Goal: Task Accomplishment & Management: Complete application form

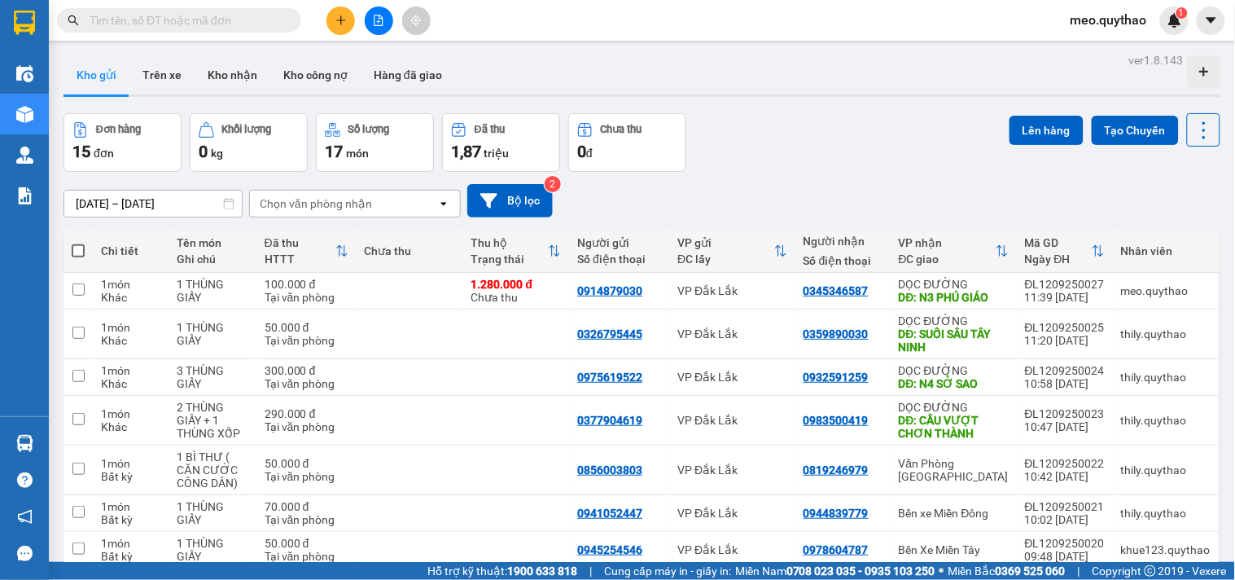
click at [348, 23] on button at bounding box center [340, 21] width 28 height 28
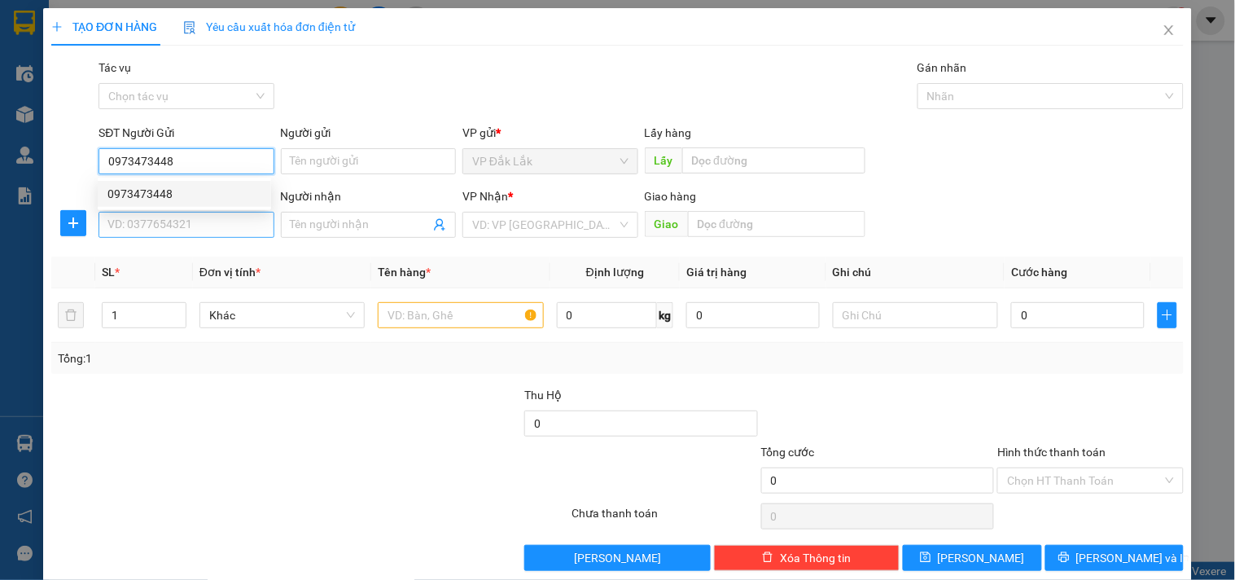
type input "0973473448"
click at [205, 221] on input "SĐT Người Nhận *" at bounding box center [186, 225] width 175 height 26
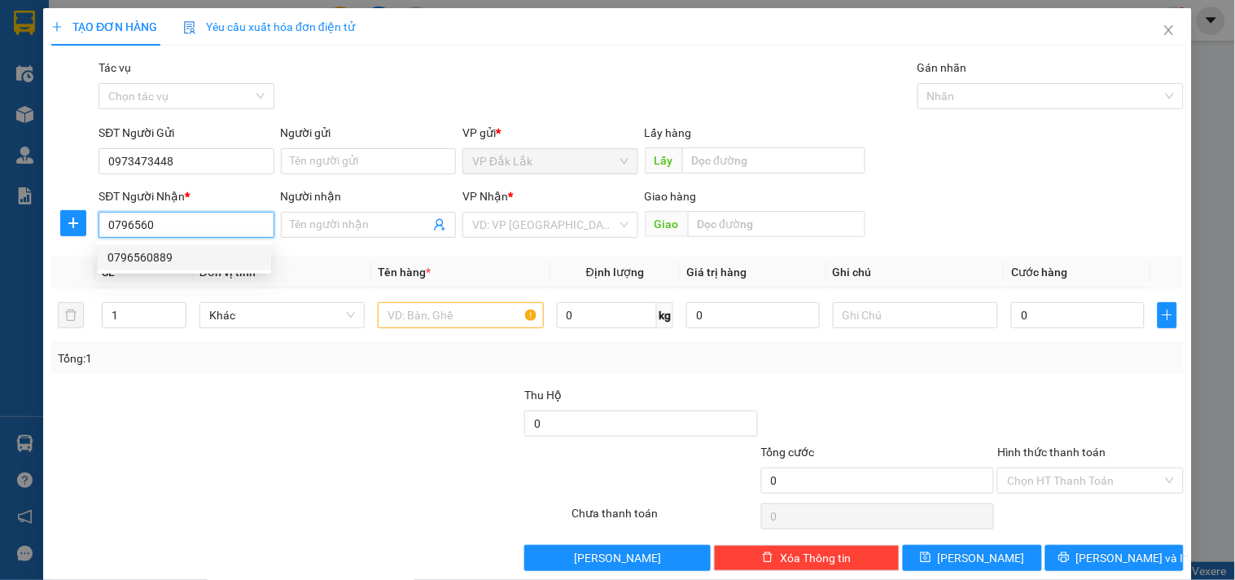
click at [177, 257] on div "0796560889" at bounding box center [184, 257] width 154 height 18
type input "0796560889"
type input "CX VINA ĐỒNG NAI"
type input "0796560889"
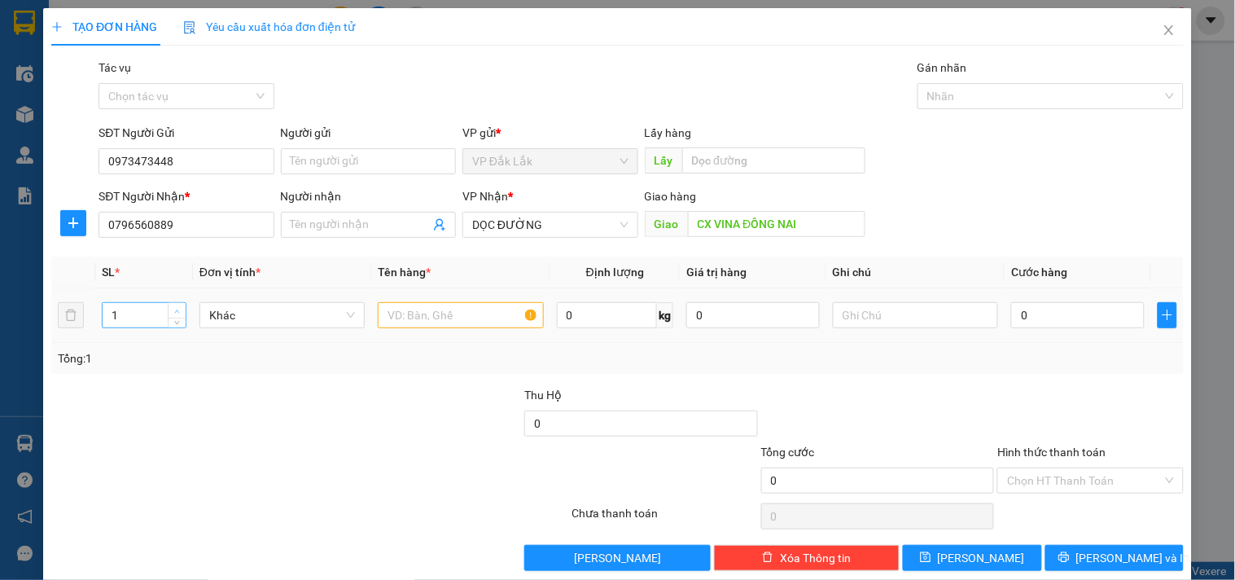
type input "2"
click at [176, 309] on icon "up" at bounding box center [177, 312] width 6 height 6
click at [453, 316] on input "text" at bounding box center [460, 315] width 165 height 26
type input "2 THÙNG GIẤY"
click at [1057, 312] on input "0" at bounding box center [1078, 315] width 134 height 26
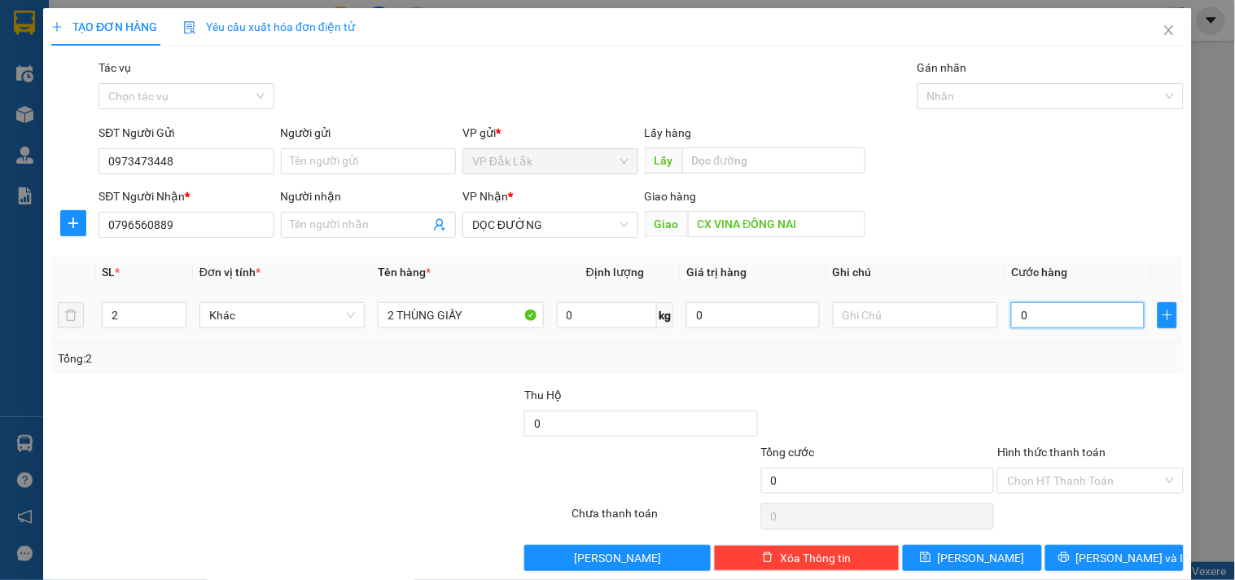
type input "1"
type input "16"
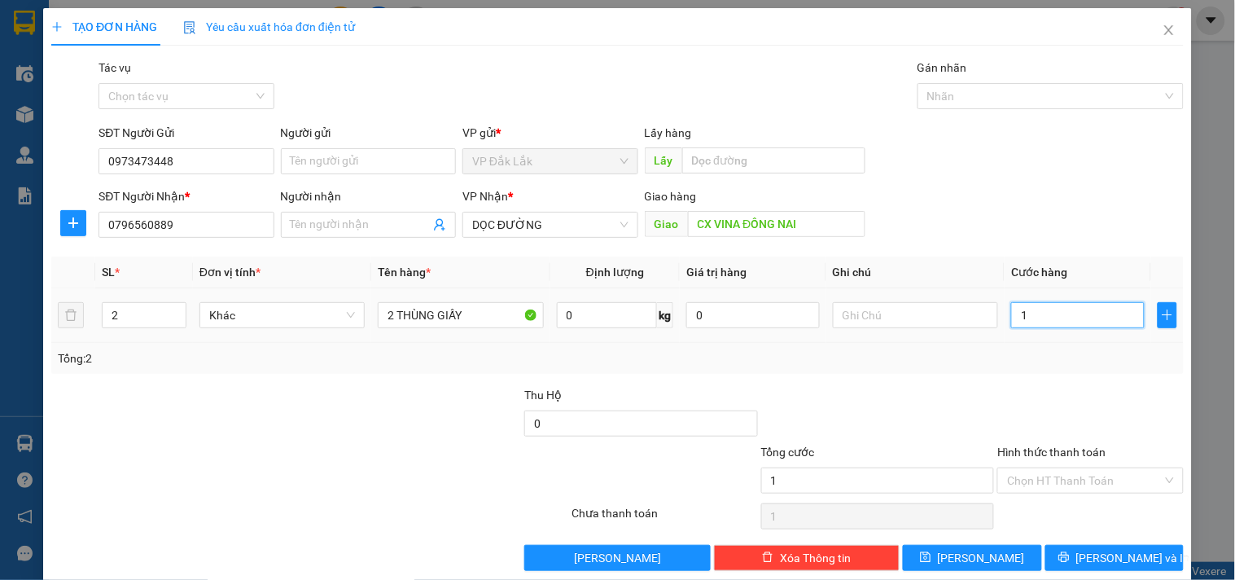
type input "16"
type input "160"
type input "1.600"
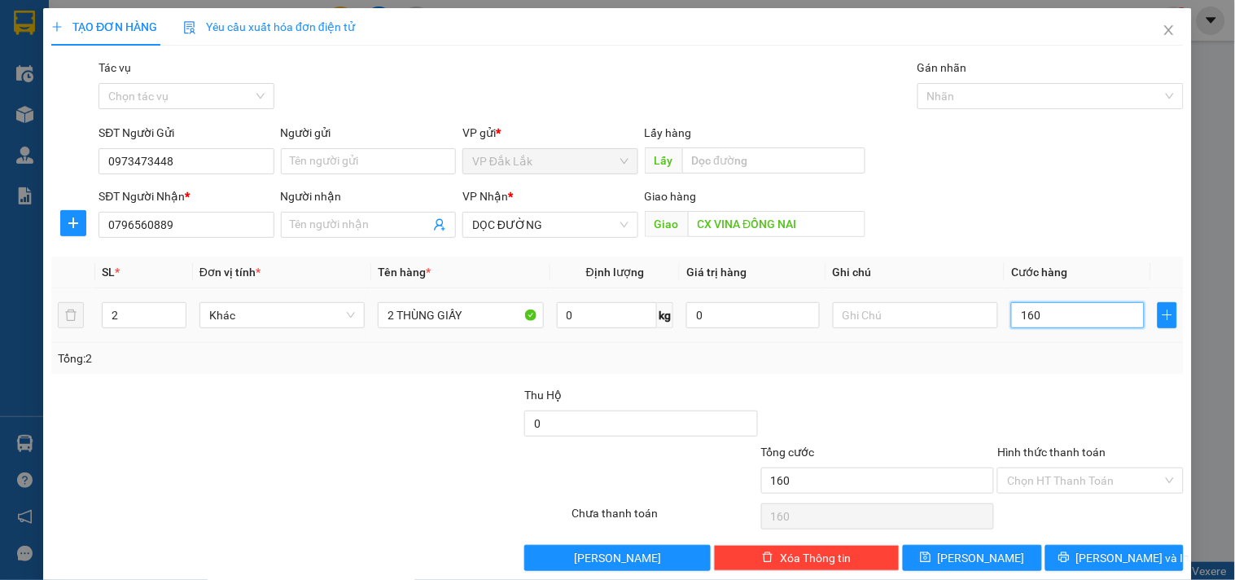
type input "1.600"
type input "16.000"
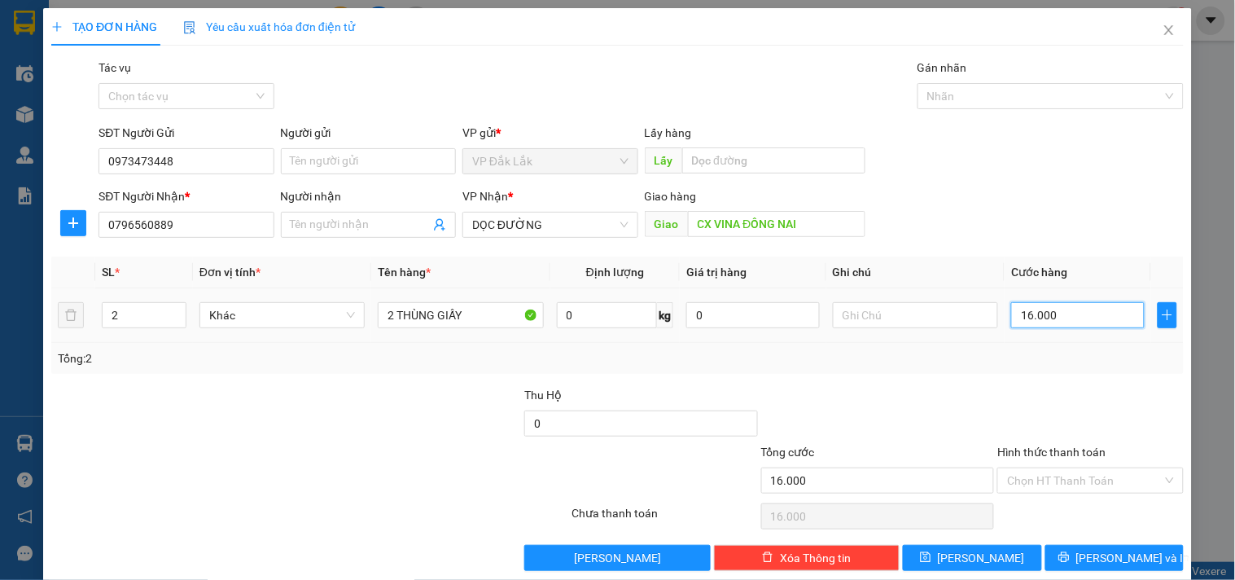
type input "160.000"
click at [1112, 491] on input "Hình thức thanh toán" at bounding box center [1084, 480] width 155 height 24
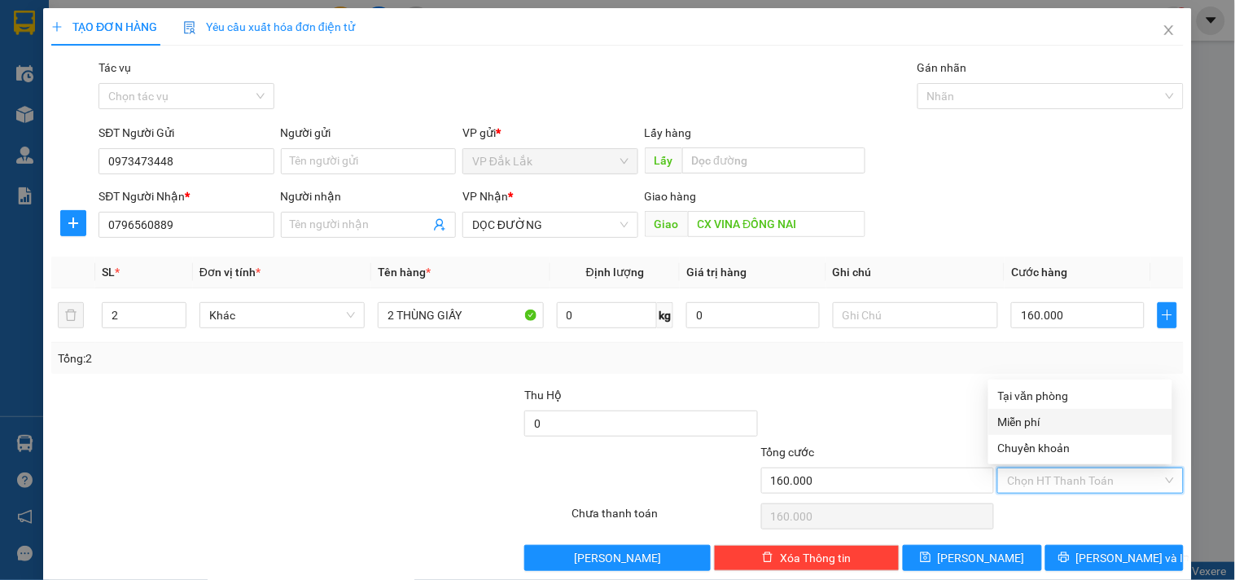
click at [1093, 400] on div "Tại văn phòng" at bounding box center [1080, 396] width 164 height 18
type input "0"
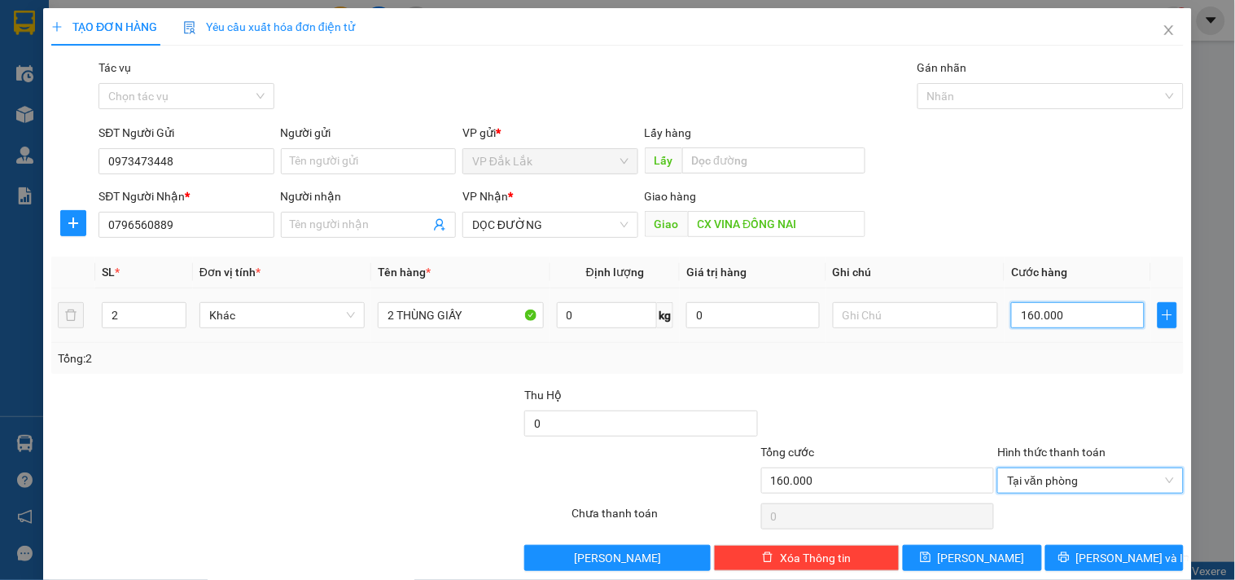
click at [1068, 322] on input "160.000" at bounding box center [1078, 315] width 134 height 26
type input "1"
type input "18"
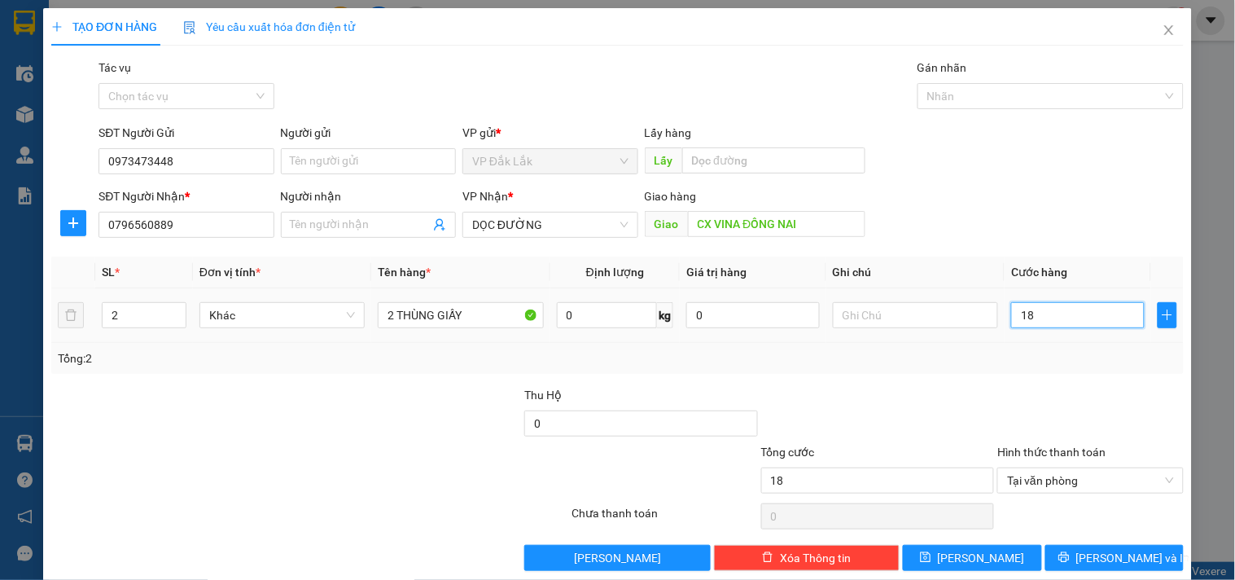
type input "180"
type input "1.800"
type input "18.000"
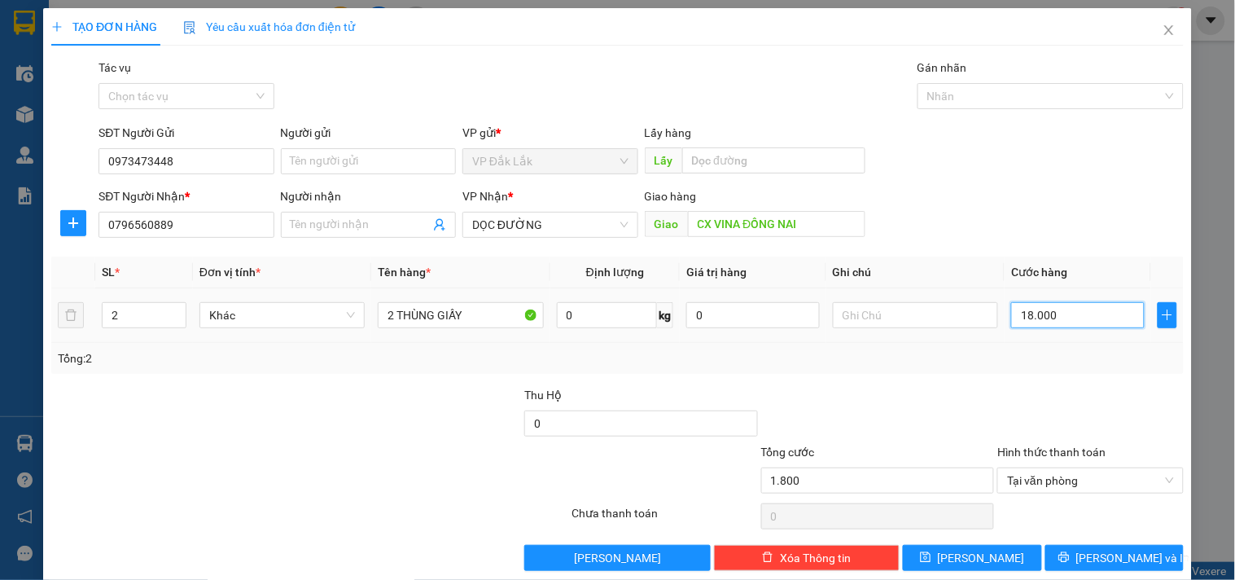
type input "18.000"
type input "180.000"
click at [1084, 401] on div at bounding box center [1090, 414] width 189 height 57
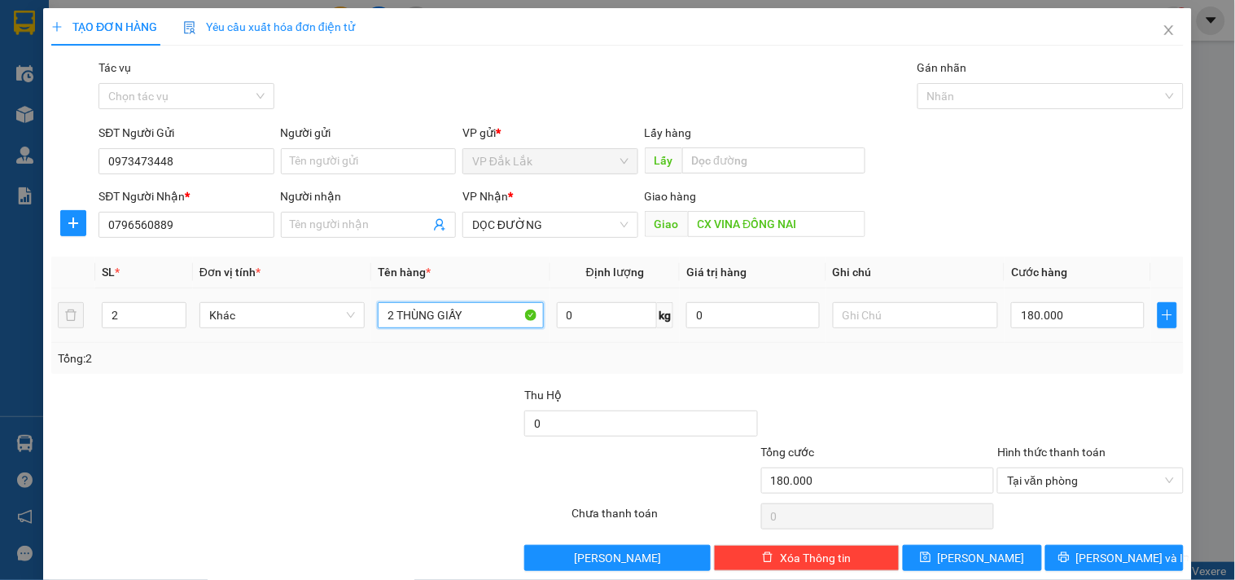
click at [491, 320] on input "2 THÙNG GIẤY" at bounding box center [460, 315] width 165 height 26
click at [1102, 554] on span "[PERSON_NAME] và In" at bounding box center [1133, 558] width 114 height 18
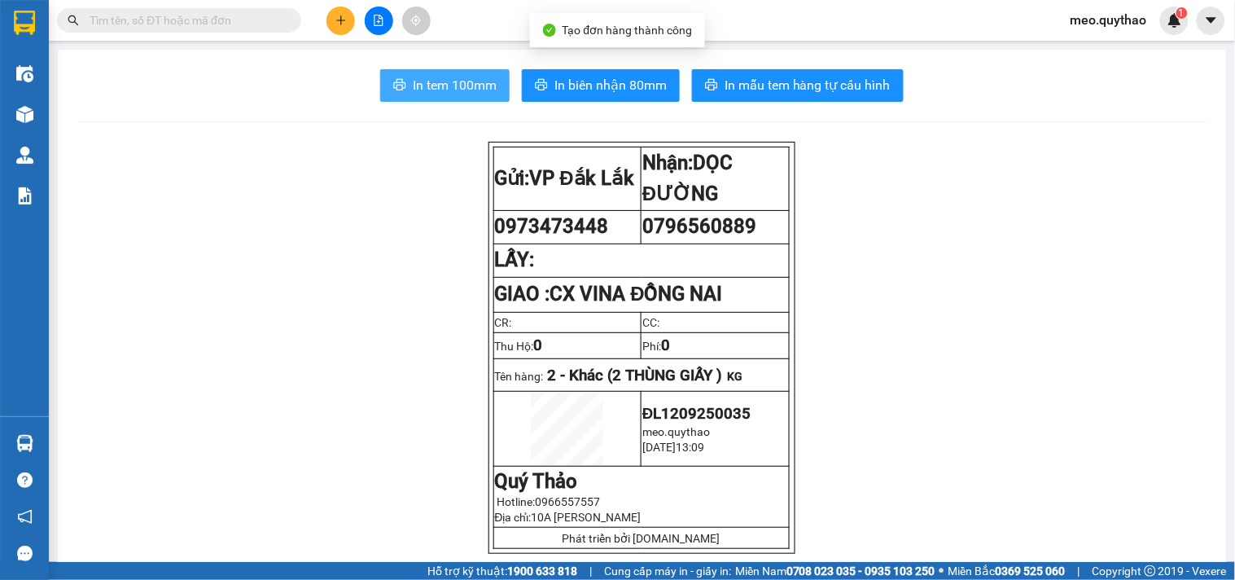
click at [445, 95] on button "In tem 100mm" at bounding box center [444, 85] width 129 height 33
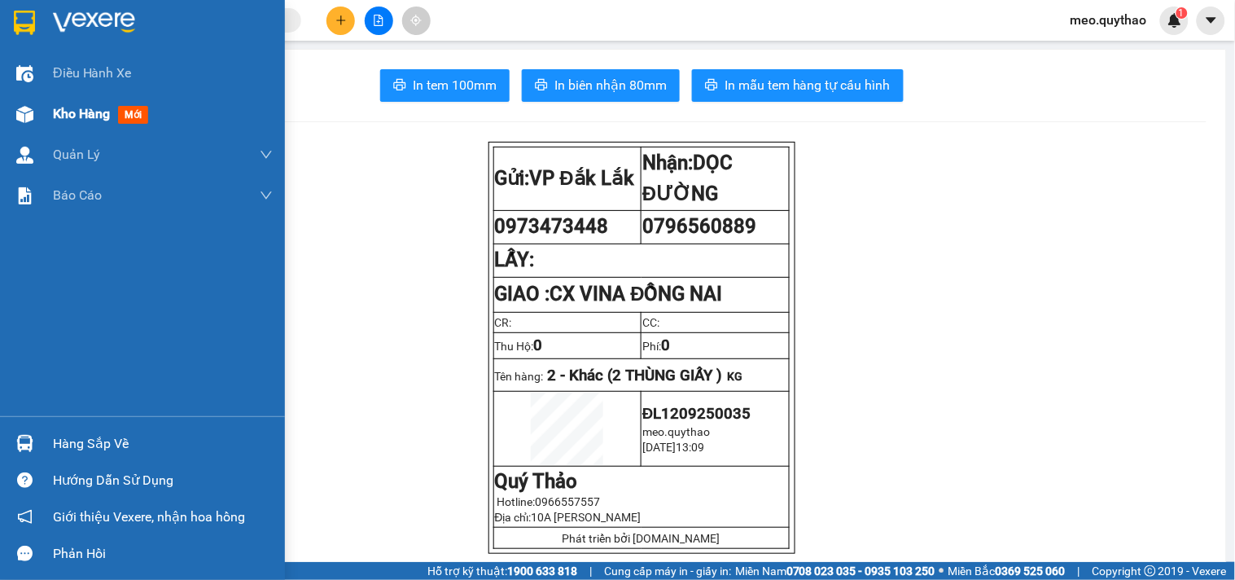
click at [99, 116] on span "Kho hàng" at bounding box center [81, 113] width 57 height 15
